Goal: Information Seeking & Learning: Check status

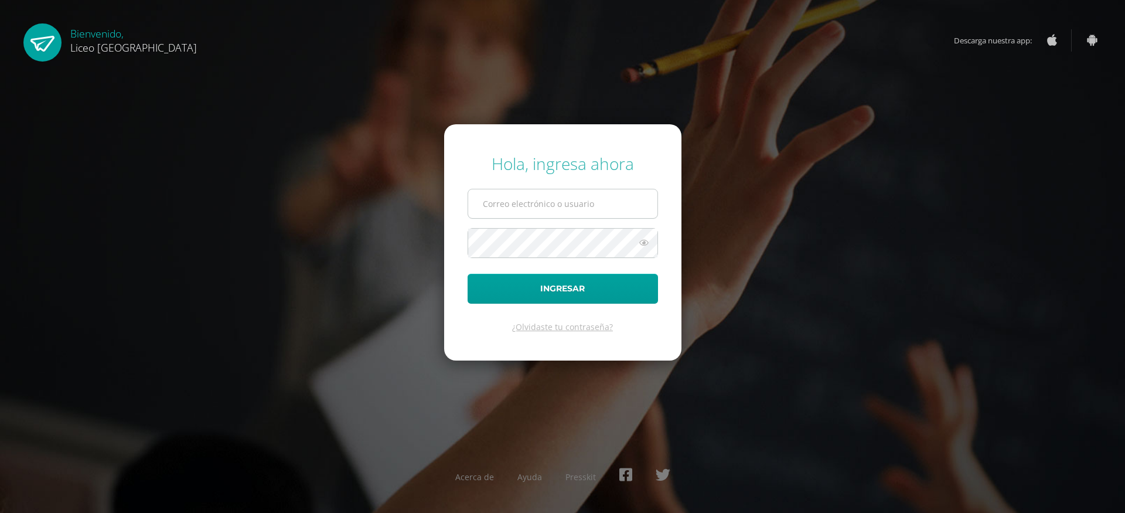
type input "milly.deramirez@gmail.com"
click at [481, 202] on input "milly.deramirez@gmail.com" at bounding box center [562, 203] width 189 height 29
click at [563, 293] on button "Ingresar" at bounding box center [563, 289] width 191 height 30
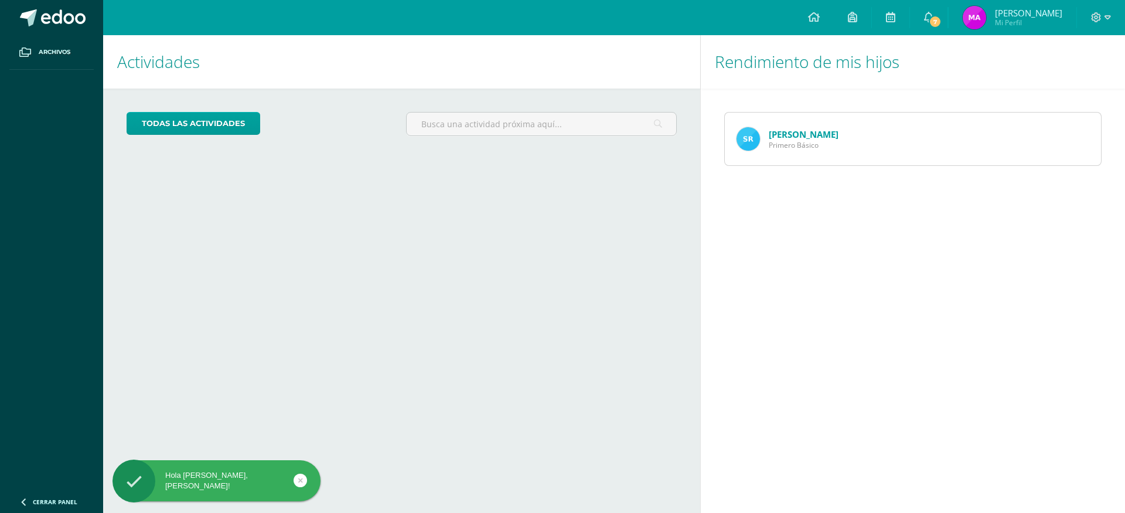
click at [827, 134] on link "[PERSON_NAME]" at bounding box center [804, 134] width 70 height 12
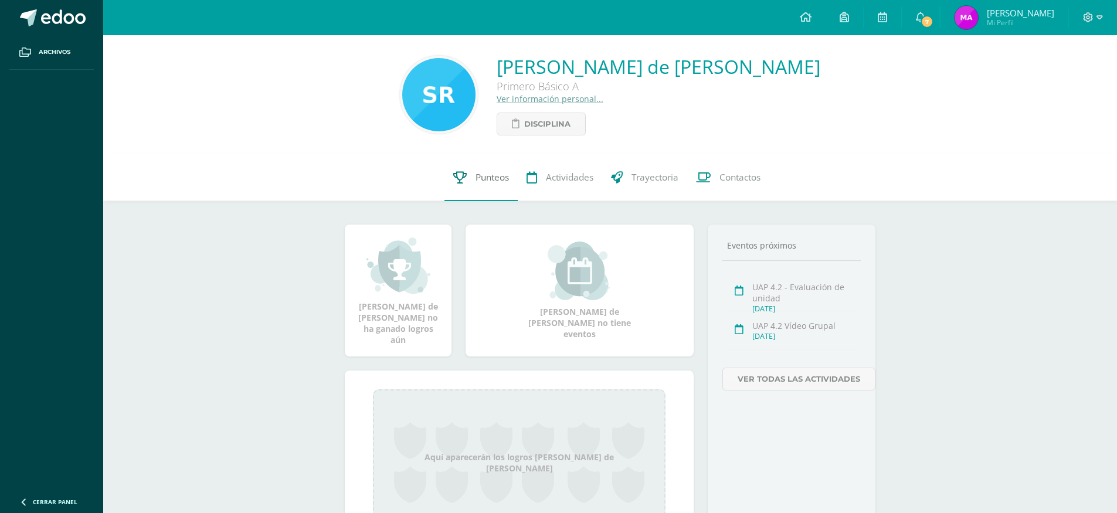
click at [475, 177] on span "Punteos" at bounding box center [491, 177] width 33 height 12
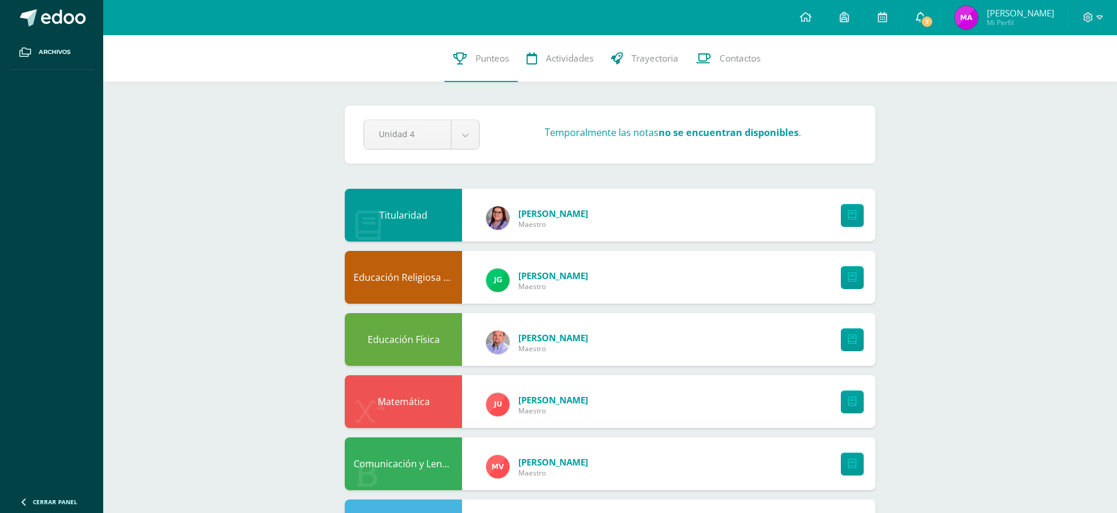
click at [917, 21] on icon at bounding box center [920, 17] width 9 height 11
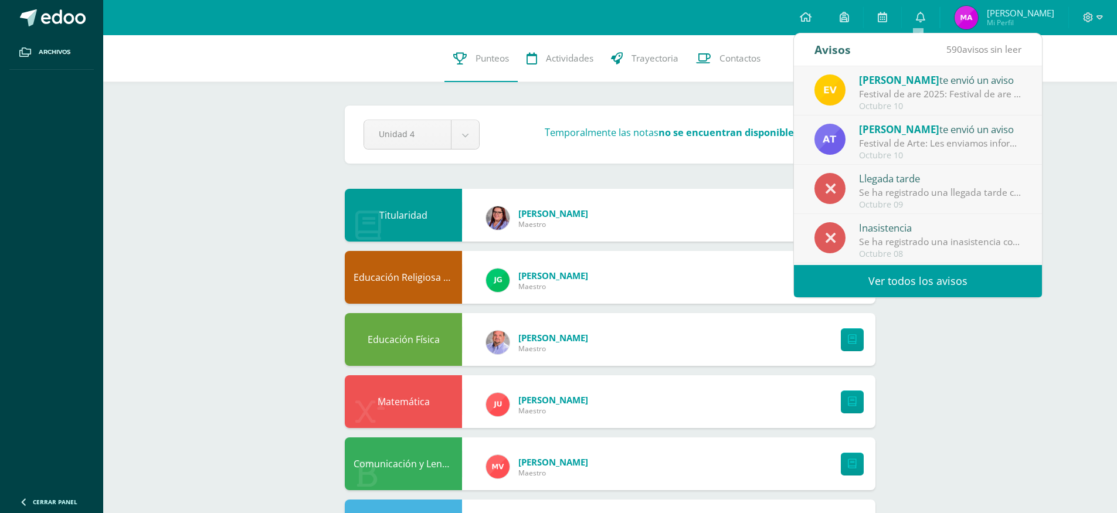
click at [907, 74] on span "[PERSON_NAME]" at bounding box center [899, 79] width 80 height 13
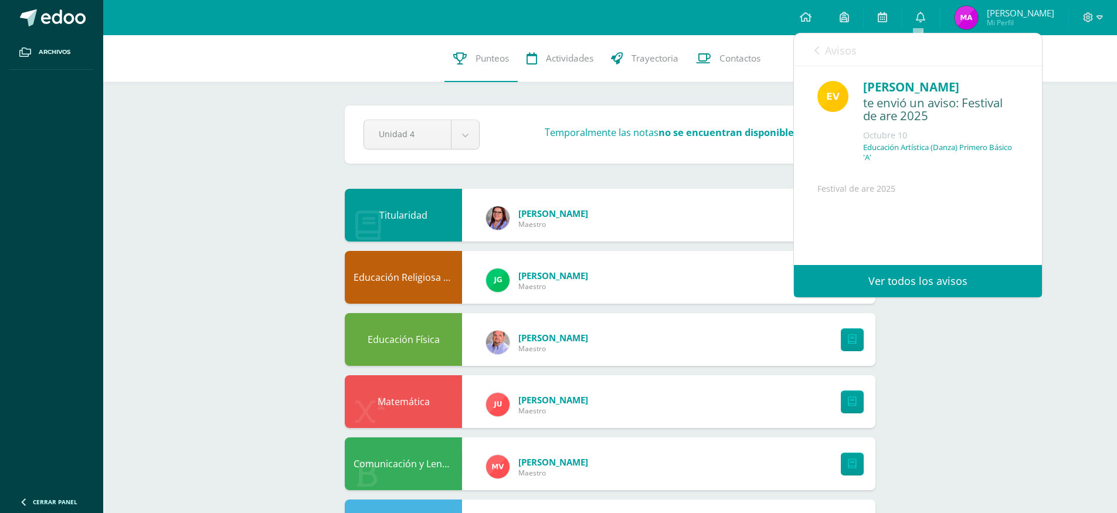
drag, startPoint x: 921, startPoint y: 150, endPoint x: 923, endPoint y: 144, distance: 6.0
click at [922, 150] on p "Educación Artística (Danza) Primero Básico 'A'" at bounding box center [940, 152] width 155 height 20
click at [905, 113] on div "te envió un aviso: Festival de are 2025" at bounding box center [940, 110] width 155 height 28
click at [889, 278] on link "Ver todos los avisos" at bounding box center [918, 281] width 248 height 32
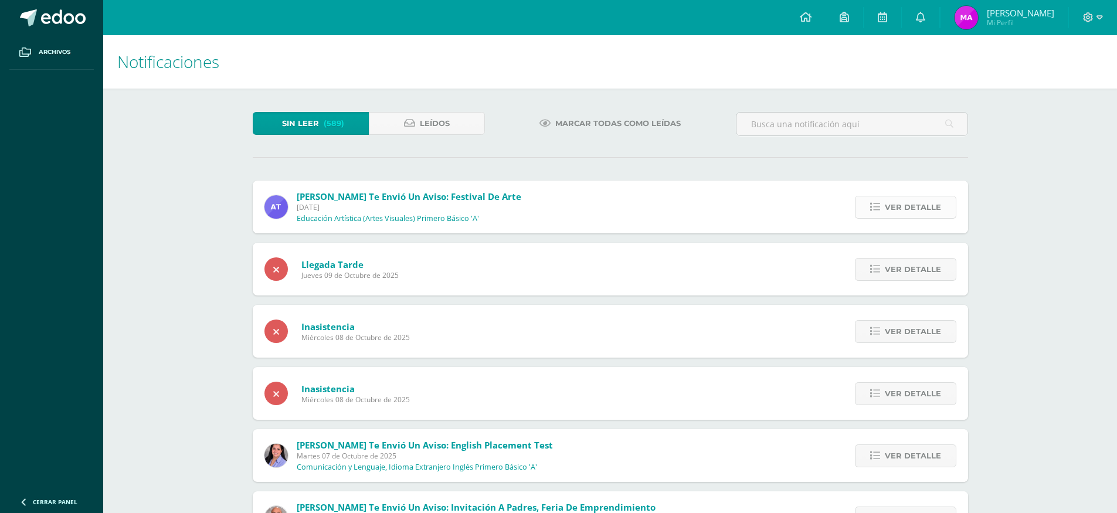
click at [919, 211] on span "Ver detalle" at bounding box center [913, 207] width 56 height 22
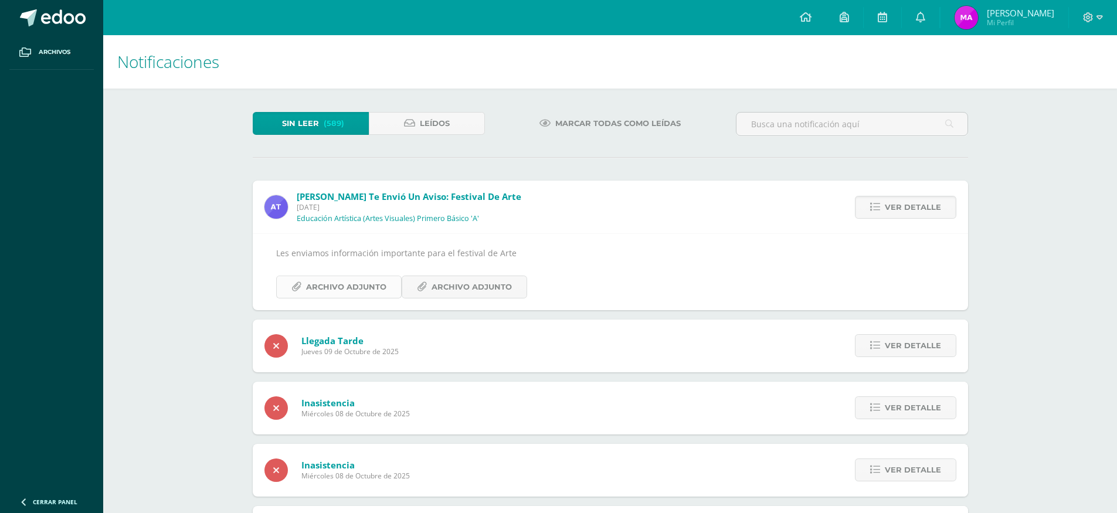
click at [383, 290] on span "Archivo Adjunto" at bounding box center [346, 287] width 80 height 22
click at [434, 287] on span "Archivo Adjunto" at bounding box center [471, 287] width 80 height 22
click at [1088, 18] on icon at bounding box center [1088, 17] width 10 height 10
click at [1060, 79] on span "Cerrar sesión" at bounding box center [1062, 79] width 53 height 11
